Goal: Information Seeking & Learning: Understand process/instructions

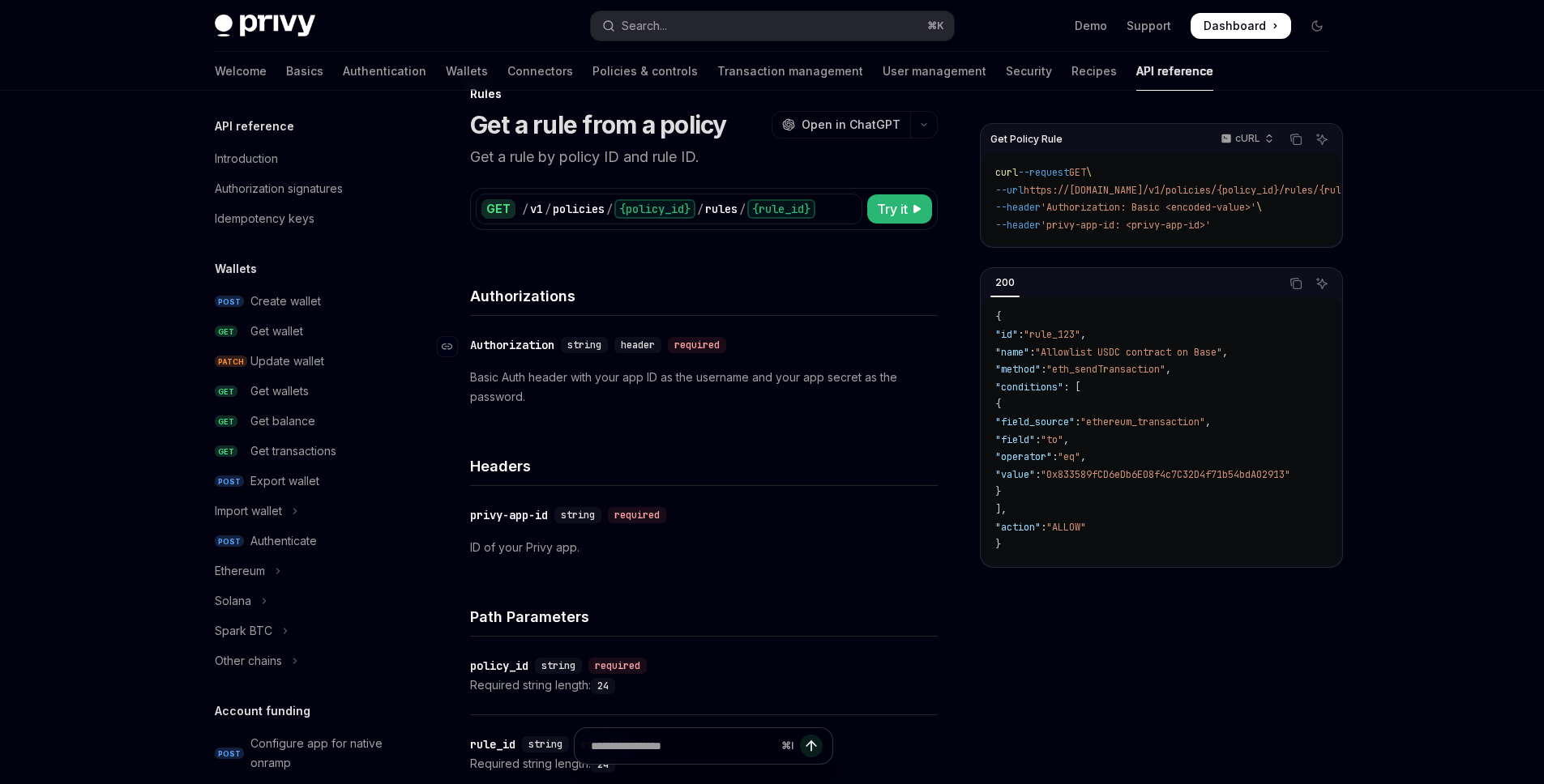
scroll to position [674, 0]
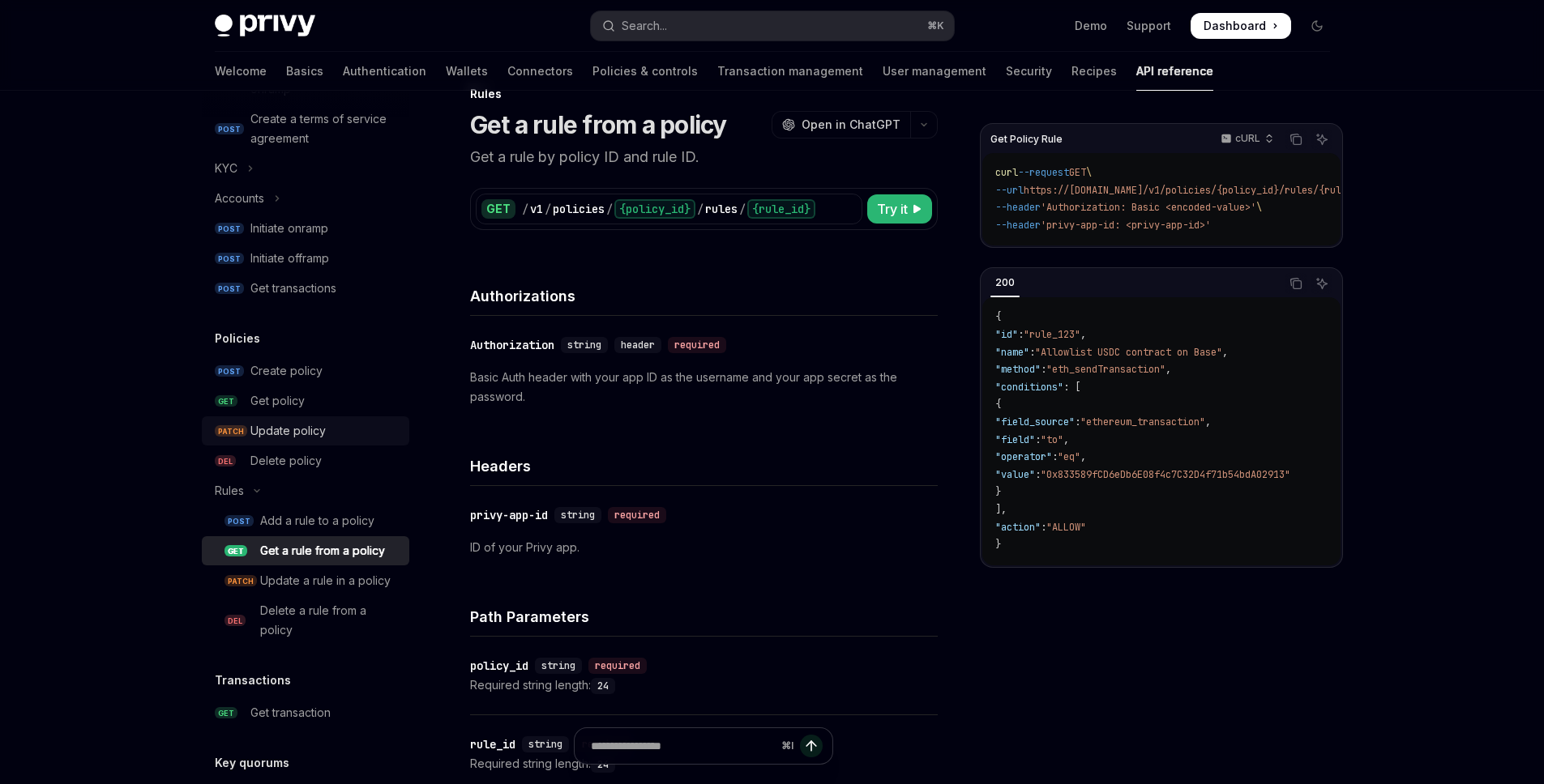
click at [277, 431] on div "Update policy" at bounding box center [287, 430] width 75 height 19
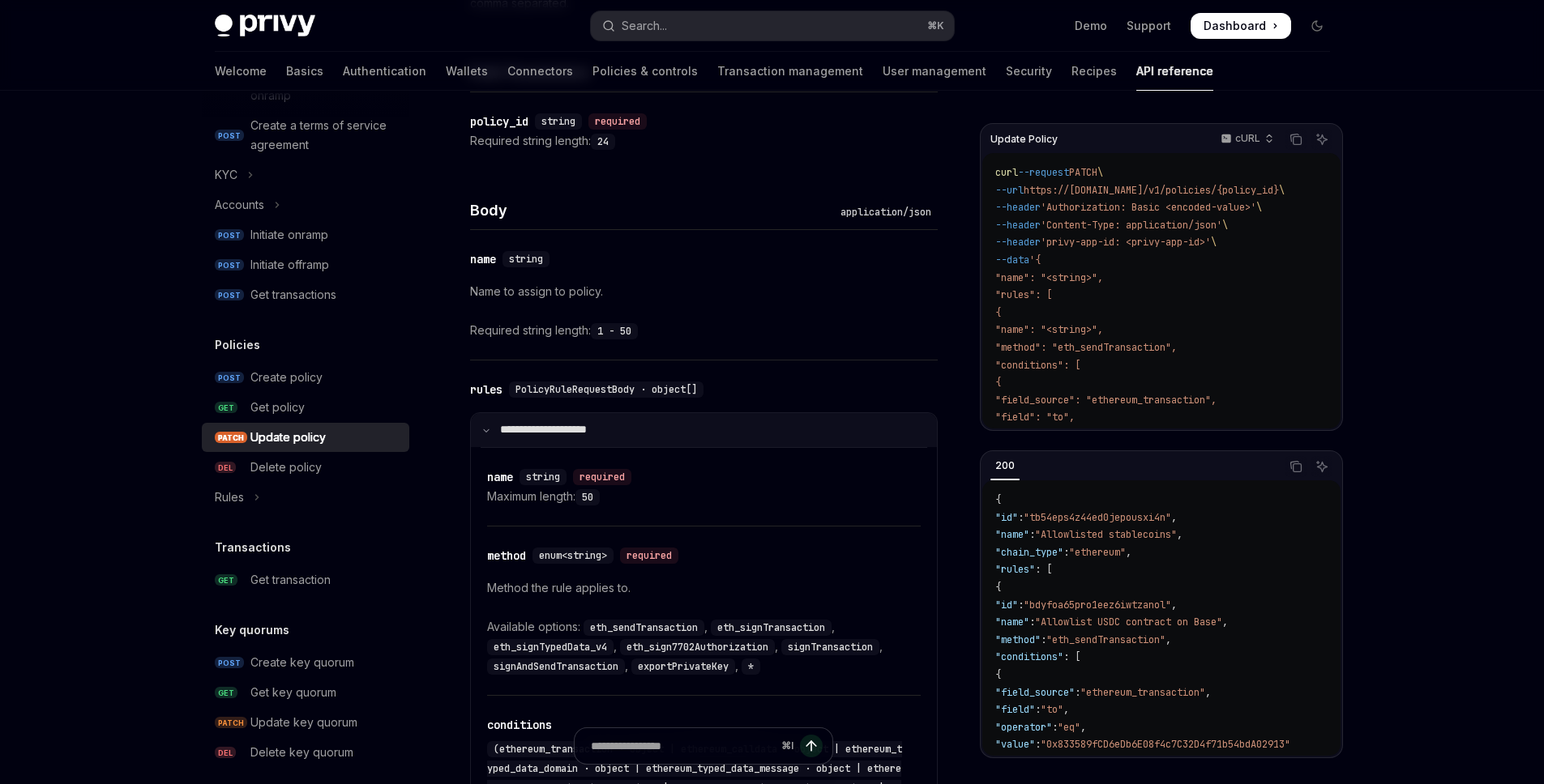
scroll to position [695, 0]
click at [724, 383] on div "​ rules PolicyRuleRequestBody · object[]" at bounding box center [696, 389] width 451 height 19
click at [478, 392] on div "rules" at bounding box center [486, 389] width 32 height 16
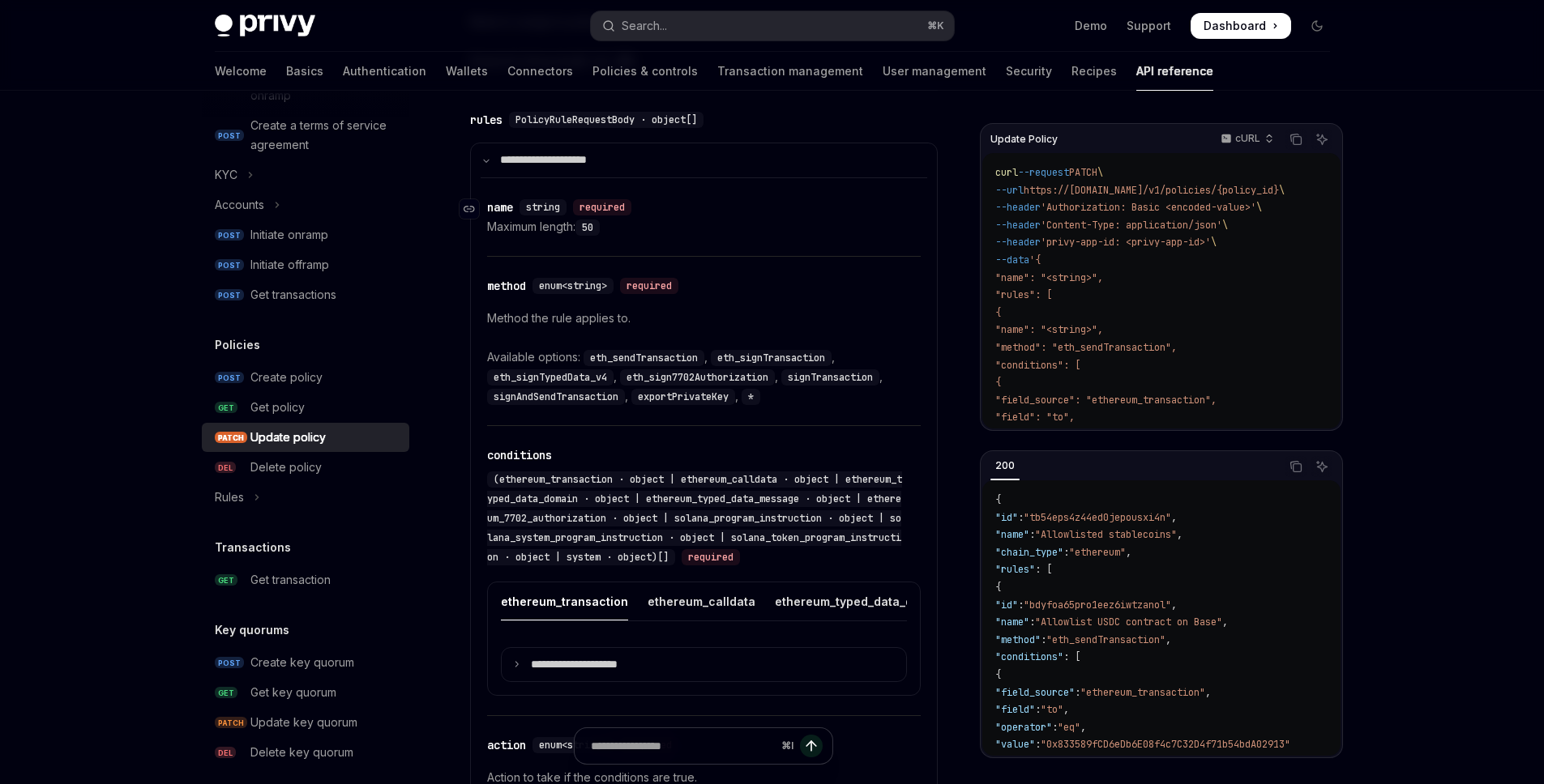
scroll to position [964, 0]
click at [483, 153] on summary "**********" at bounding box center [703, 160] width 466 height 34
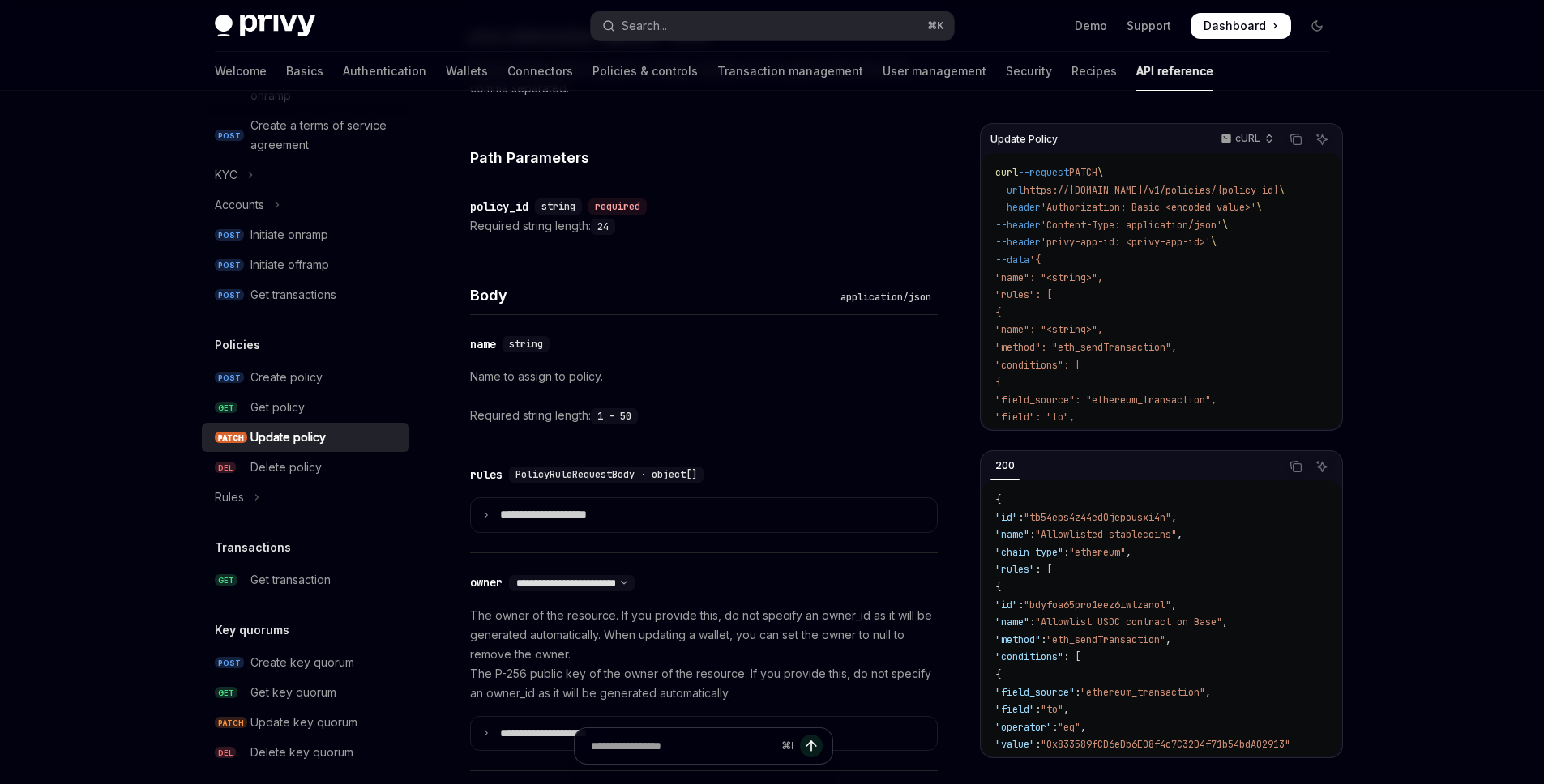
scroll to position [690, 0]
